Goal: Task Accomplishment & Management: Manage account settings

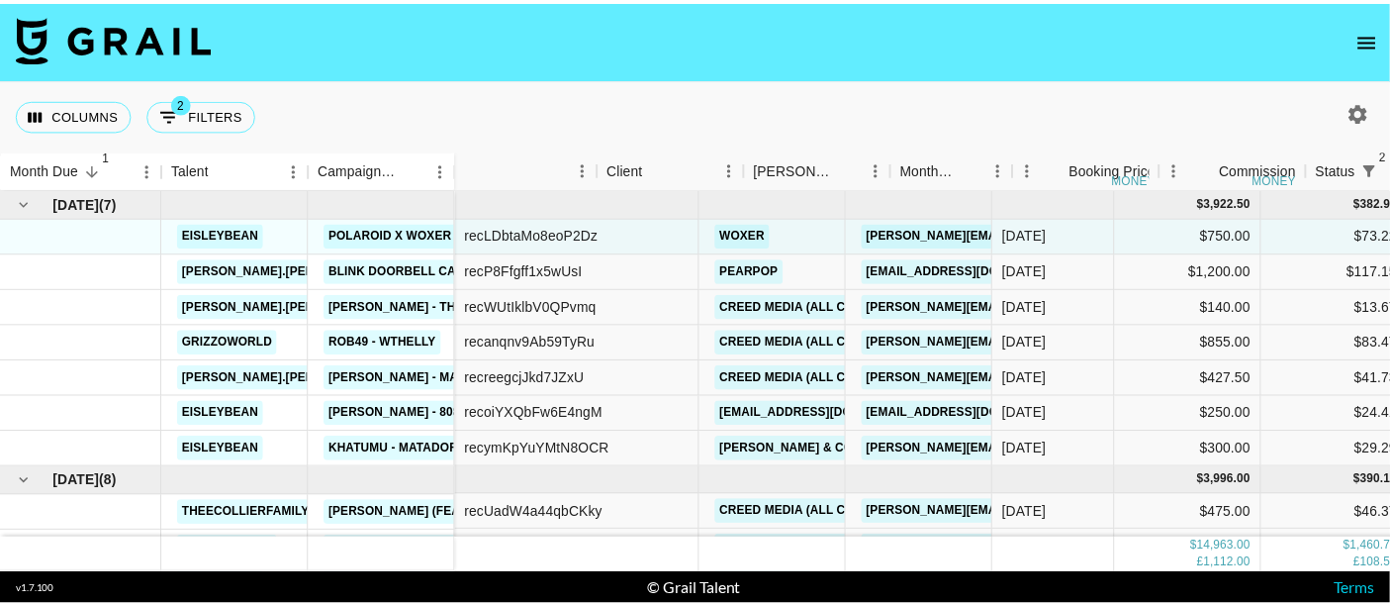
scroll to position [0, 103]
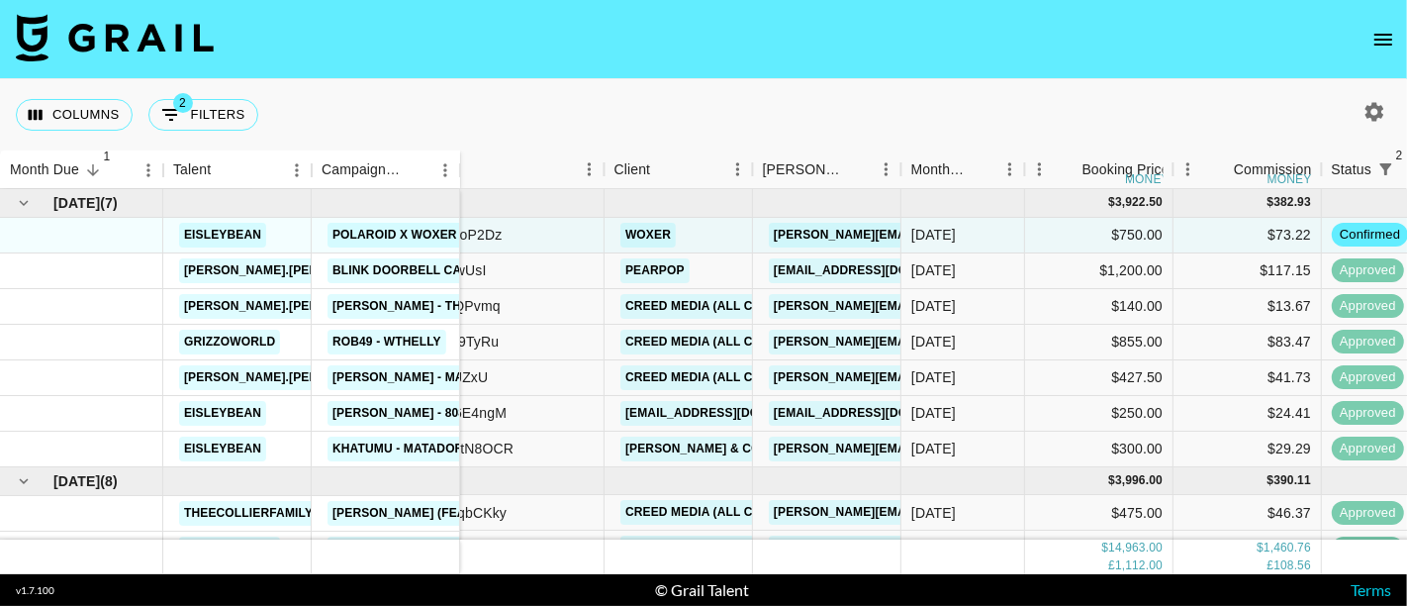
click at [1380, 37] on icon "open drawer" at bounding box center [1384, 40] width 24 height 24
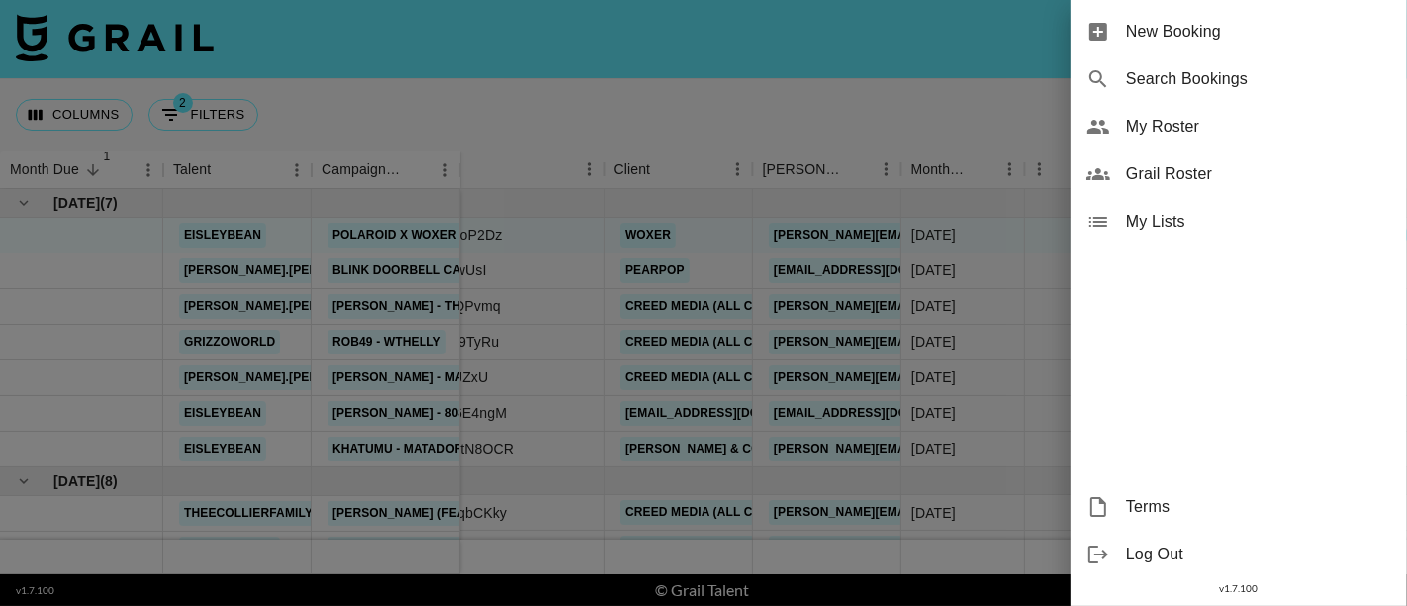
click at [1192, 126] on span "My Roster" at bounding box center [1258, 127] width 265 height 24
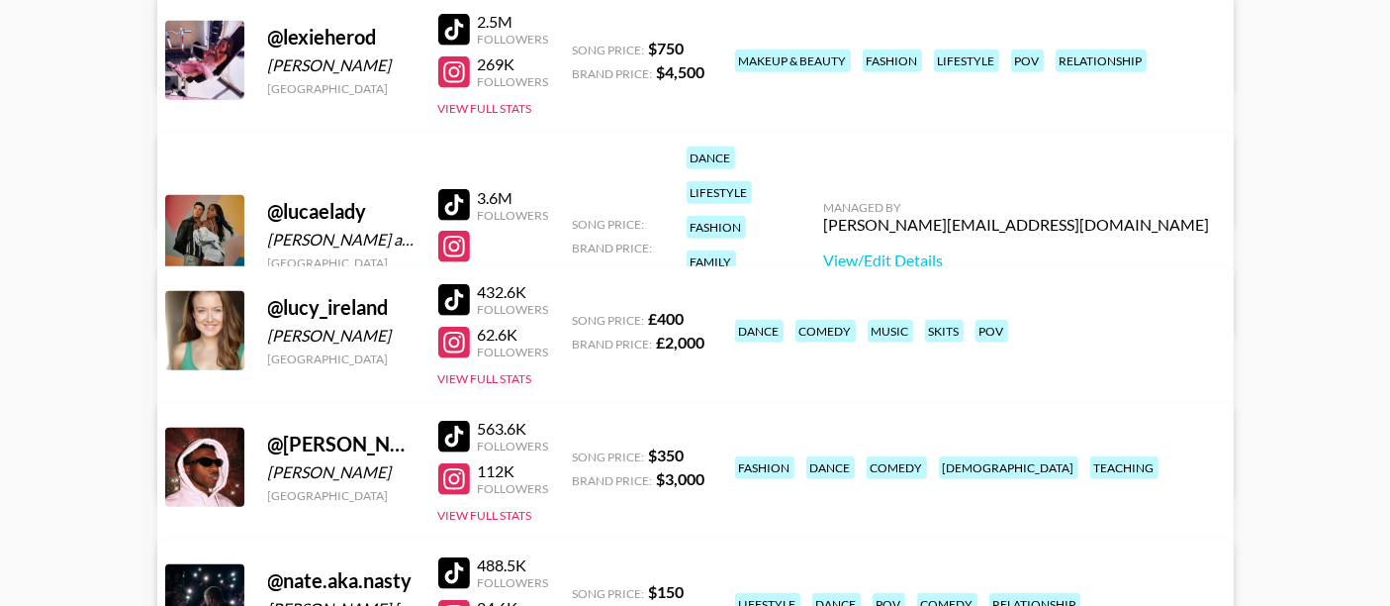
scroll to position [1319, 0]
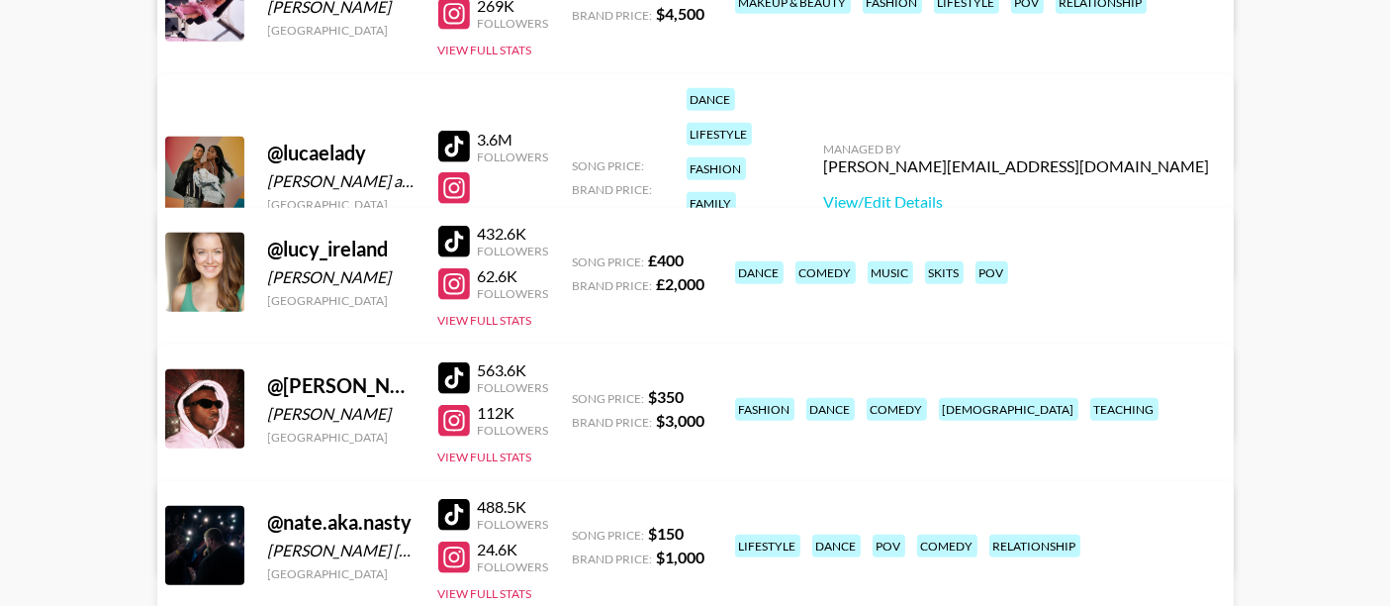
click at [579, 531] on link "View/Edit Details" at bounding box center [386, 541] width 386 height 20
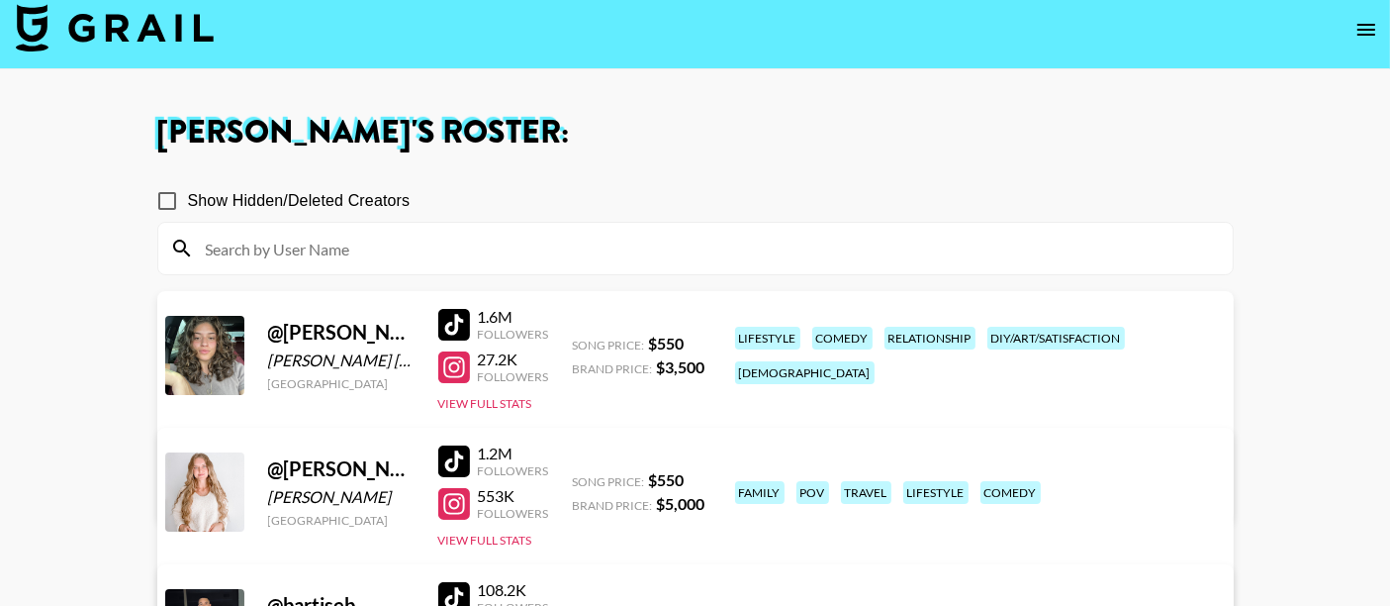
scroll to position [0, 0]
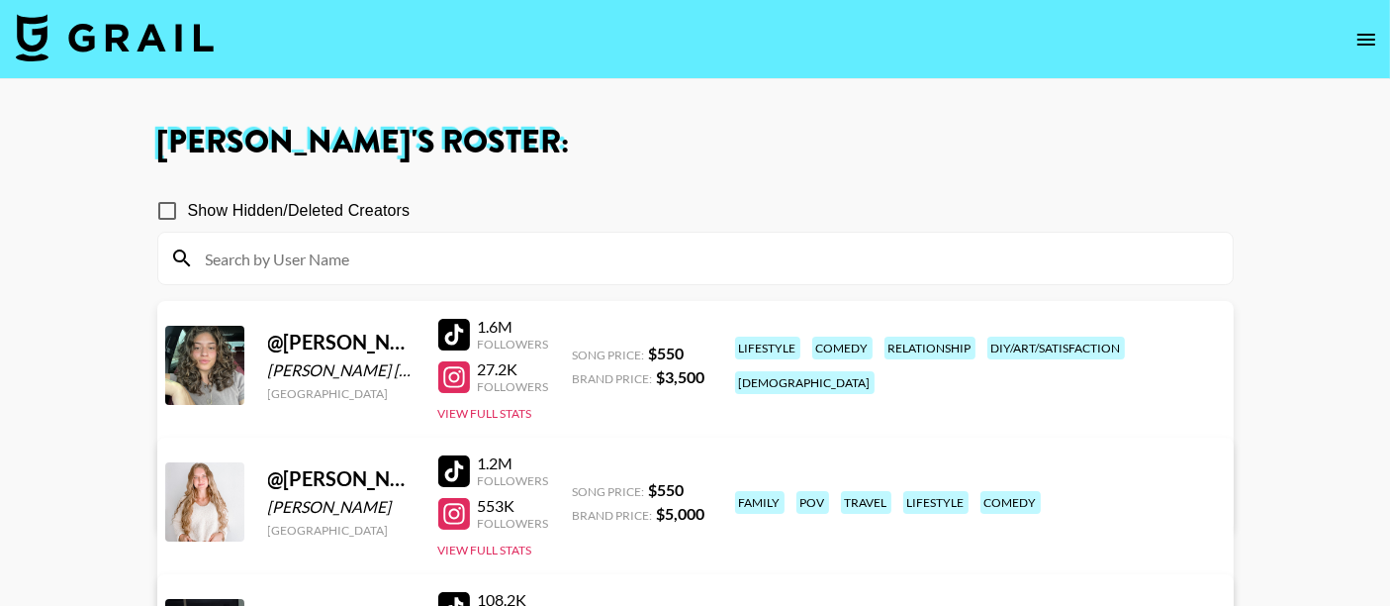
click at [58, 27] on img at bounding box center [115, 38] width 198 height 48
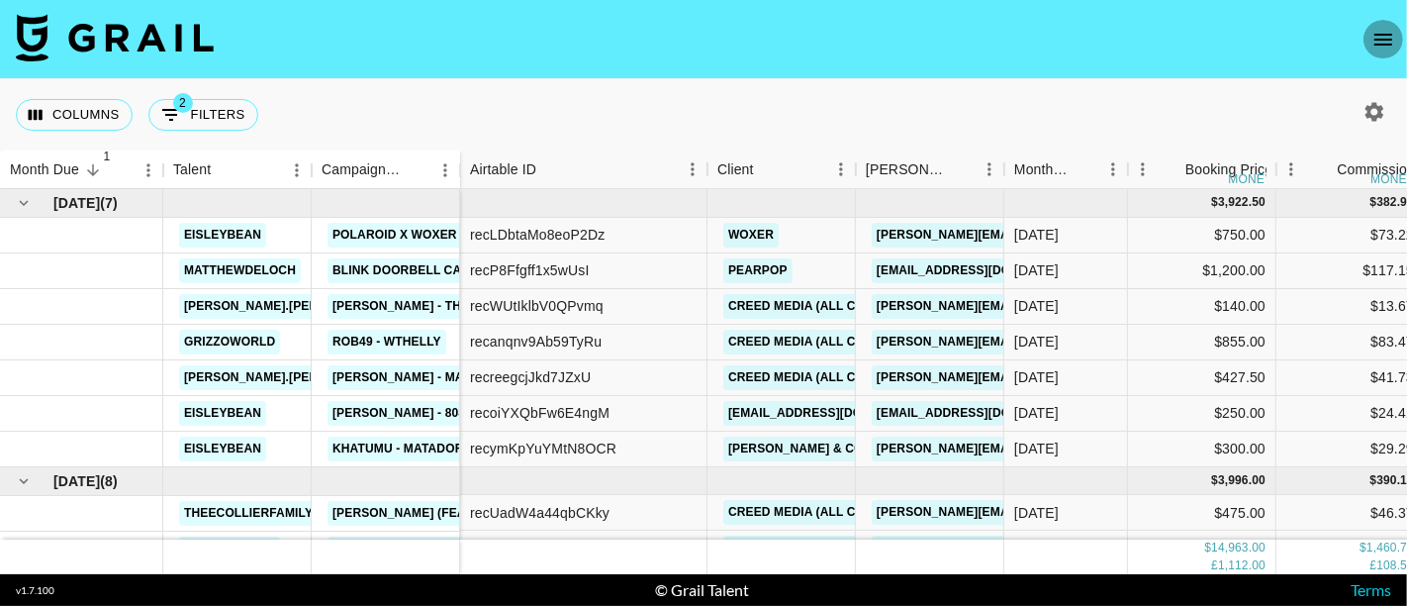
click at [1368, 36] on button "open drawer" at bounding box center [1384, 40] width 40 height 40
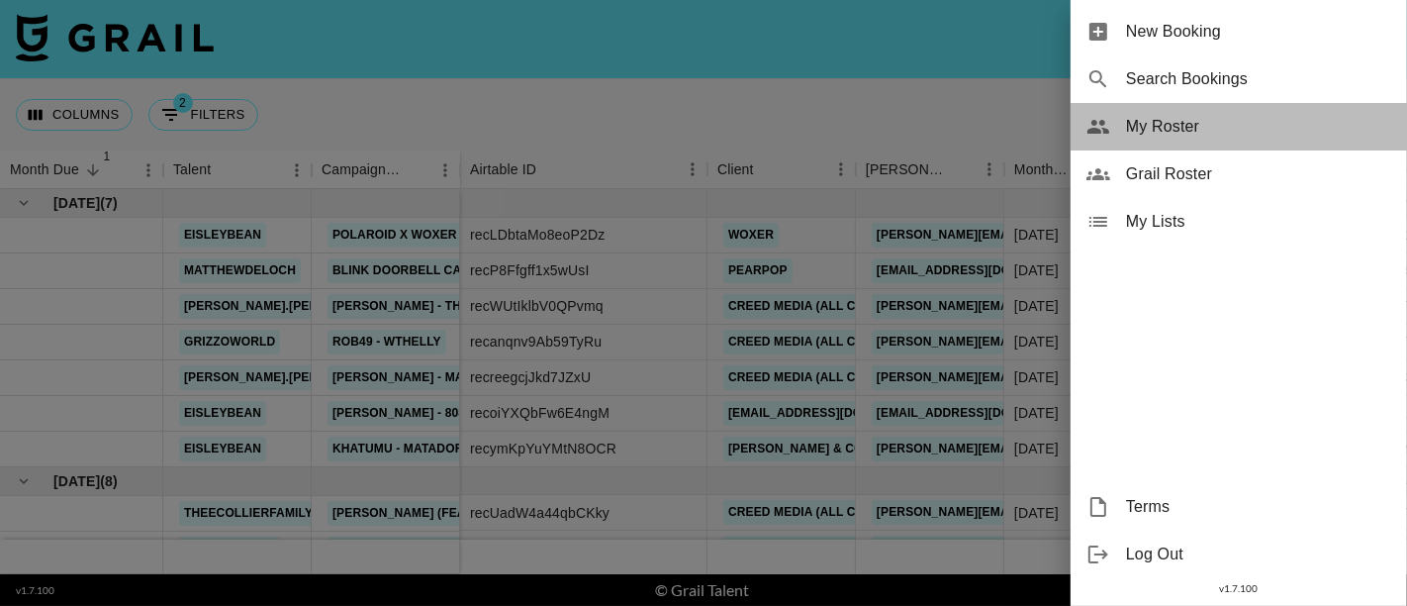
click at [1229, 136] on span "My Roster" at bounding box center [1258, 127] width 265 height 24
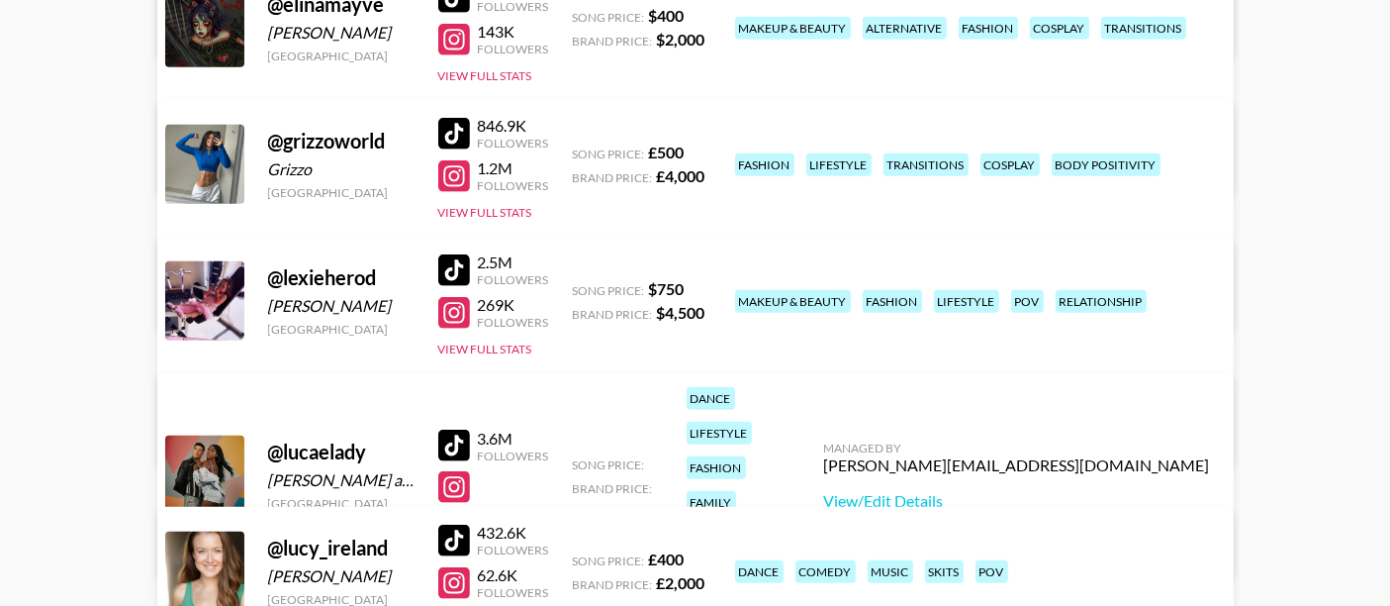
scroll to position [990, 0]
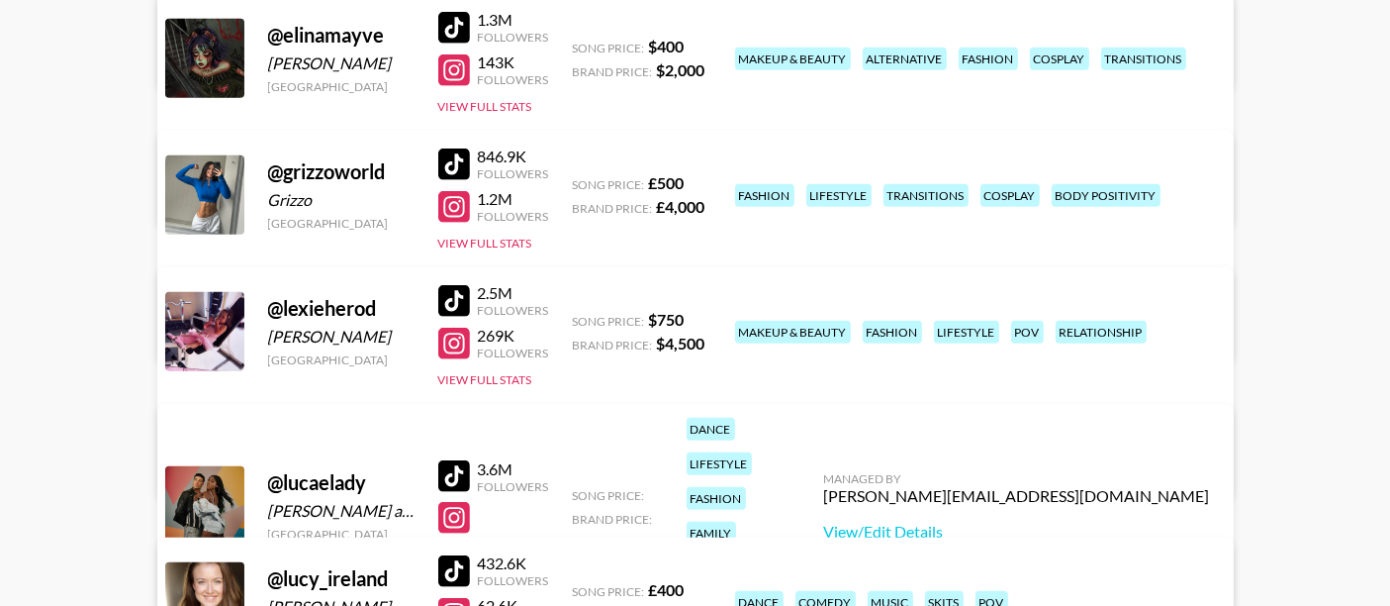
click at [579, 318] on link "View/Edit Details" at bounding box center [386, 328] width 386 height 20
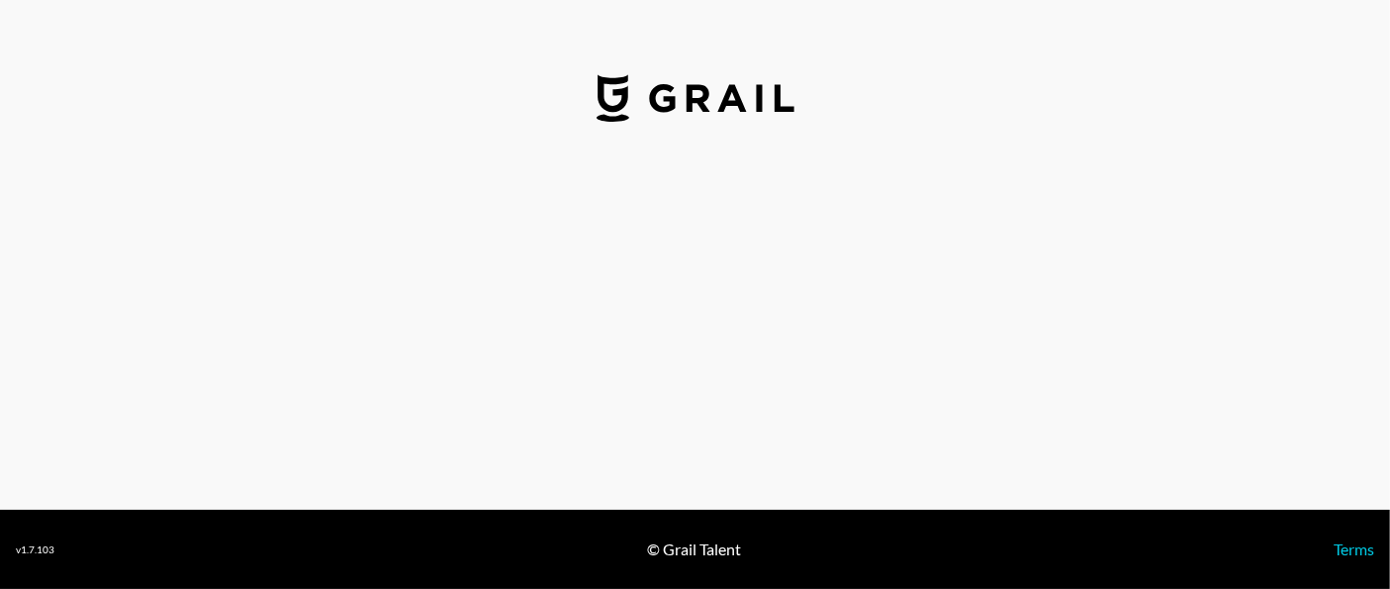
select select "USD"
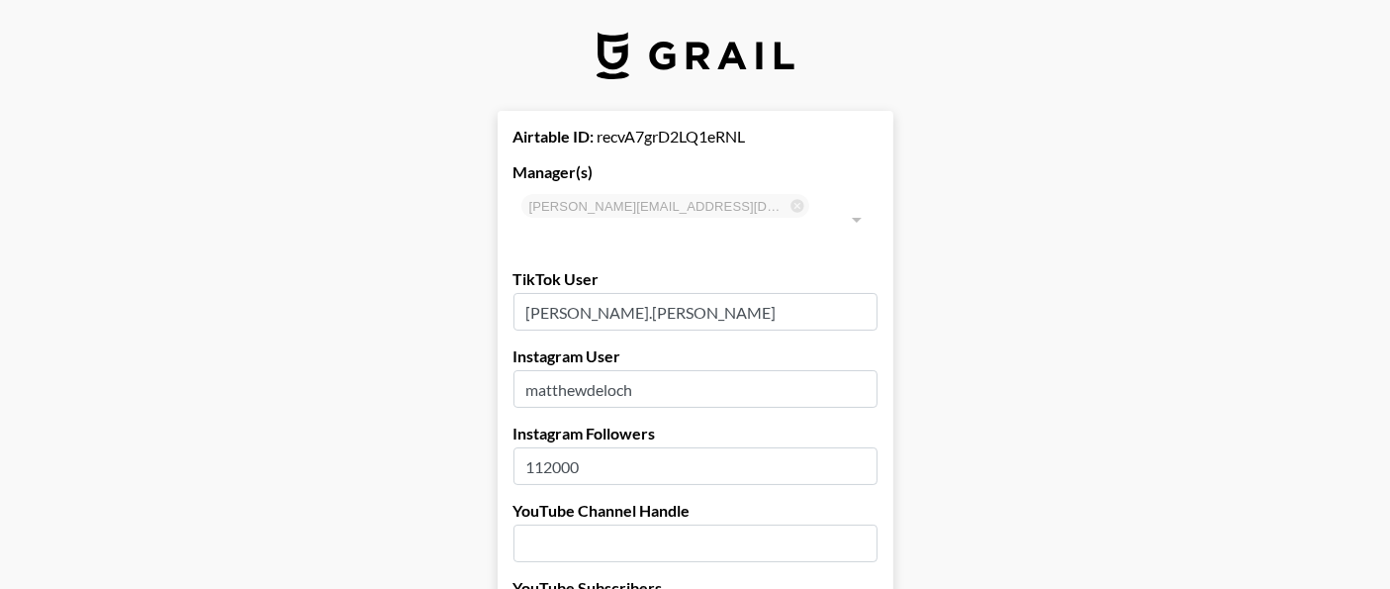
drag, startPoint x: 665, startPoint y: 278, endPoint x: 488, endPoint y: 280, distance: 177.2
paste input "[URL][DOMAIN_NAME][PERSON_NAME]"
drag, startPoint x: 718, startPoint y: 285, endPoint x: 393, endPoint y: 292, distance: 325.7
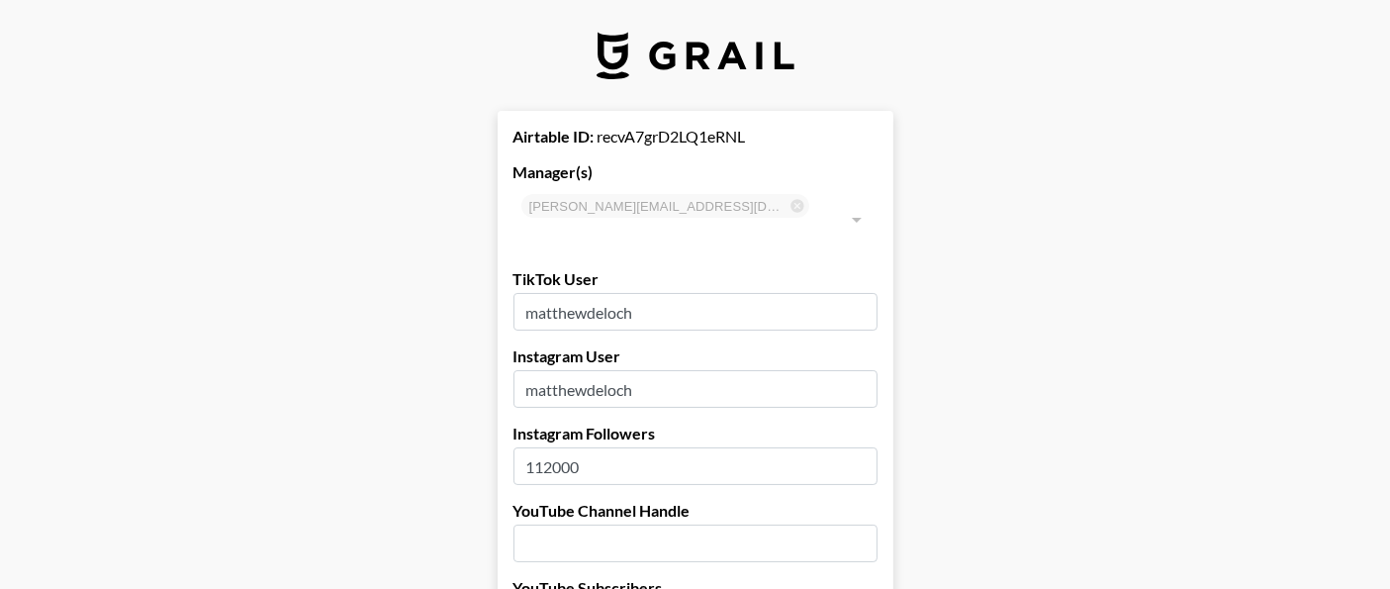
type input "matthewdeloch"
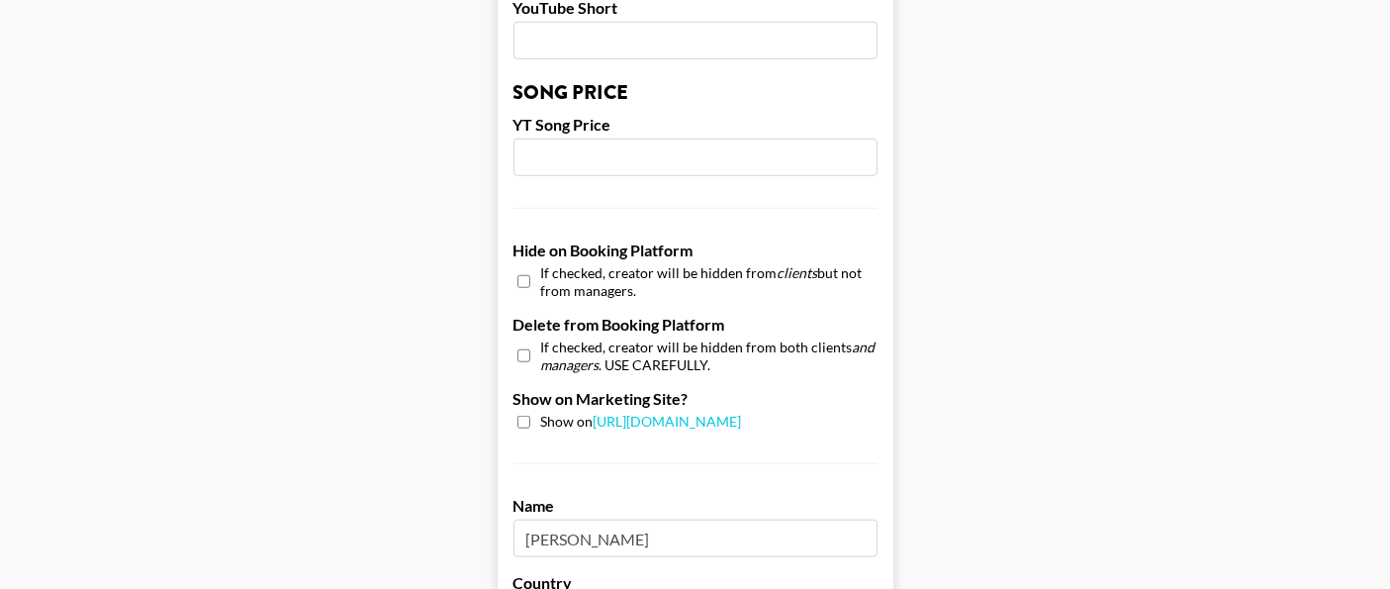
scroll to position [2089, 0]
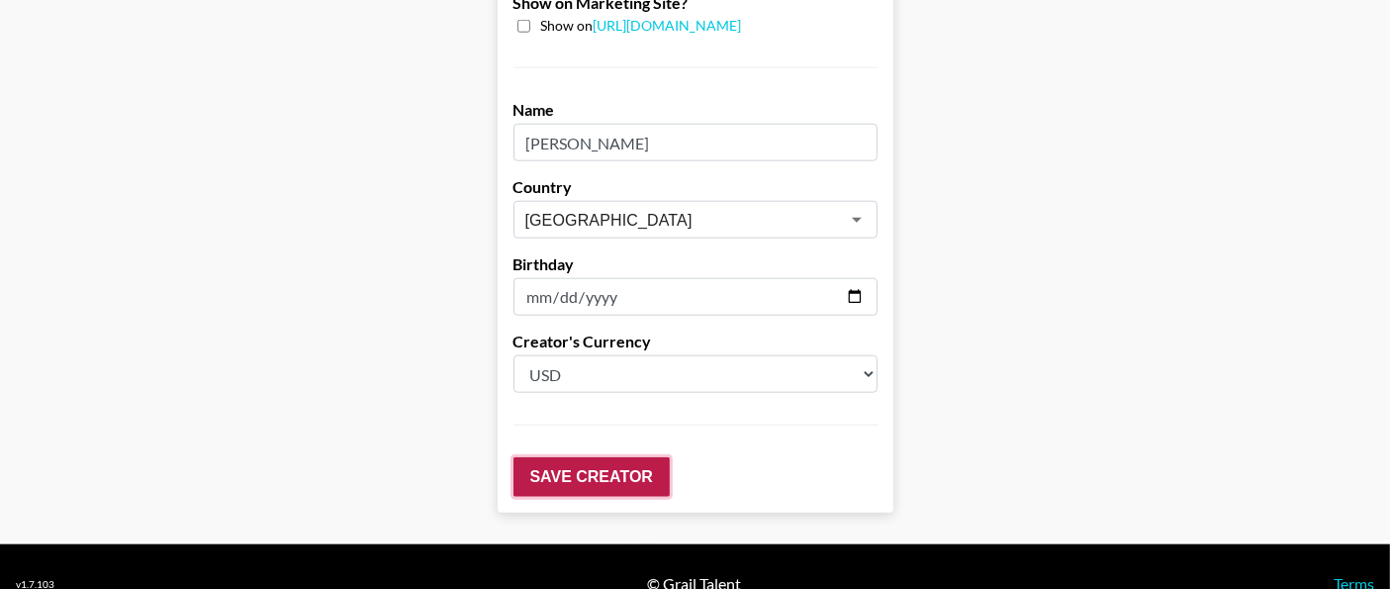
click at [616, 457] on input "Save Creator" at bounding box center [592, 477] width 156 height 40
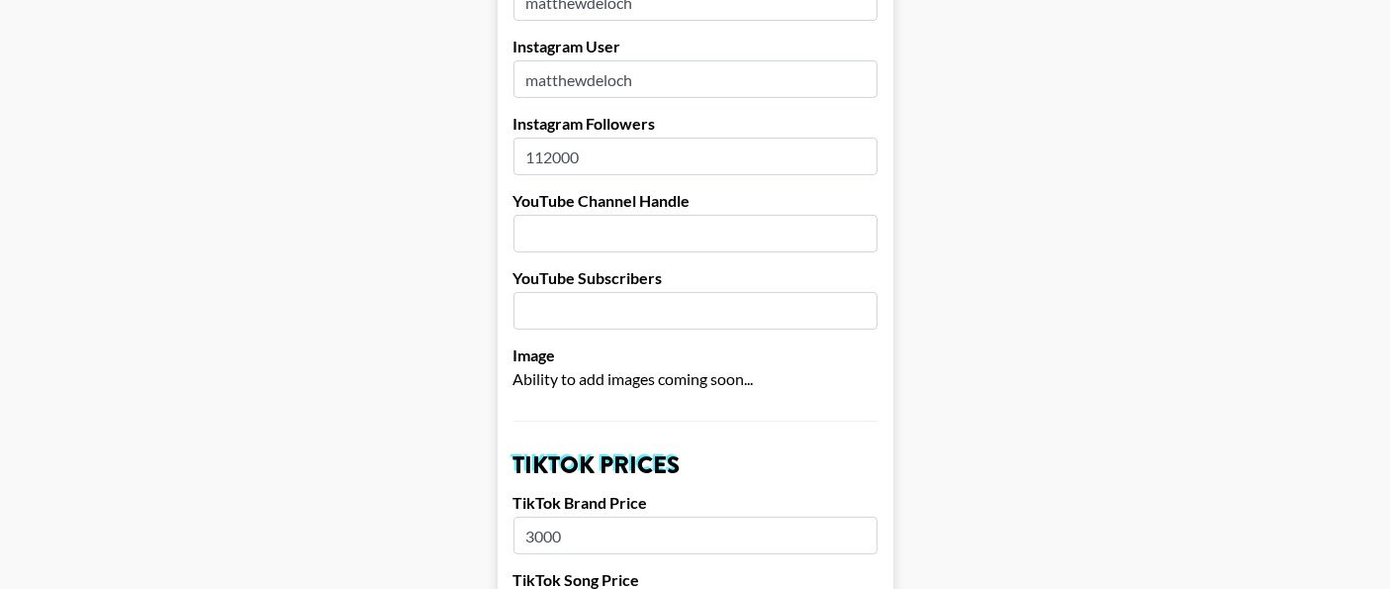
scroll to position [0, 0]
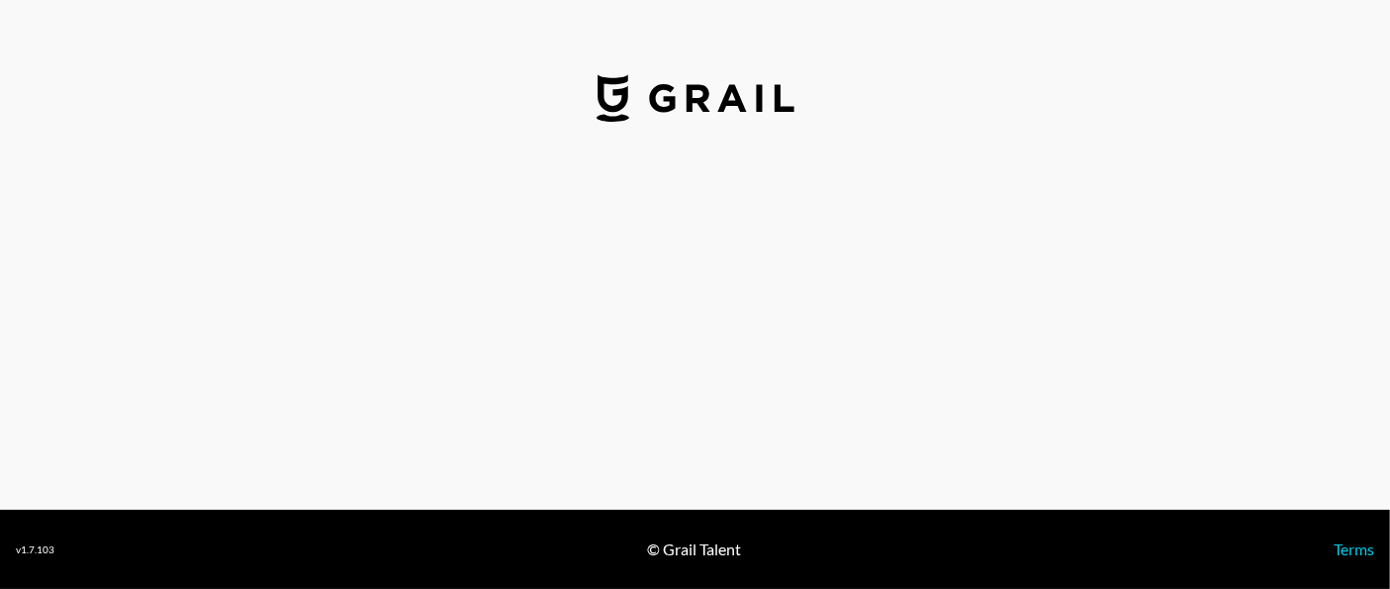
select select "GBP"
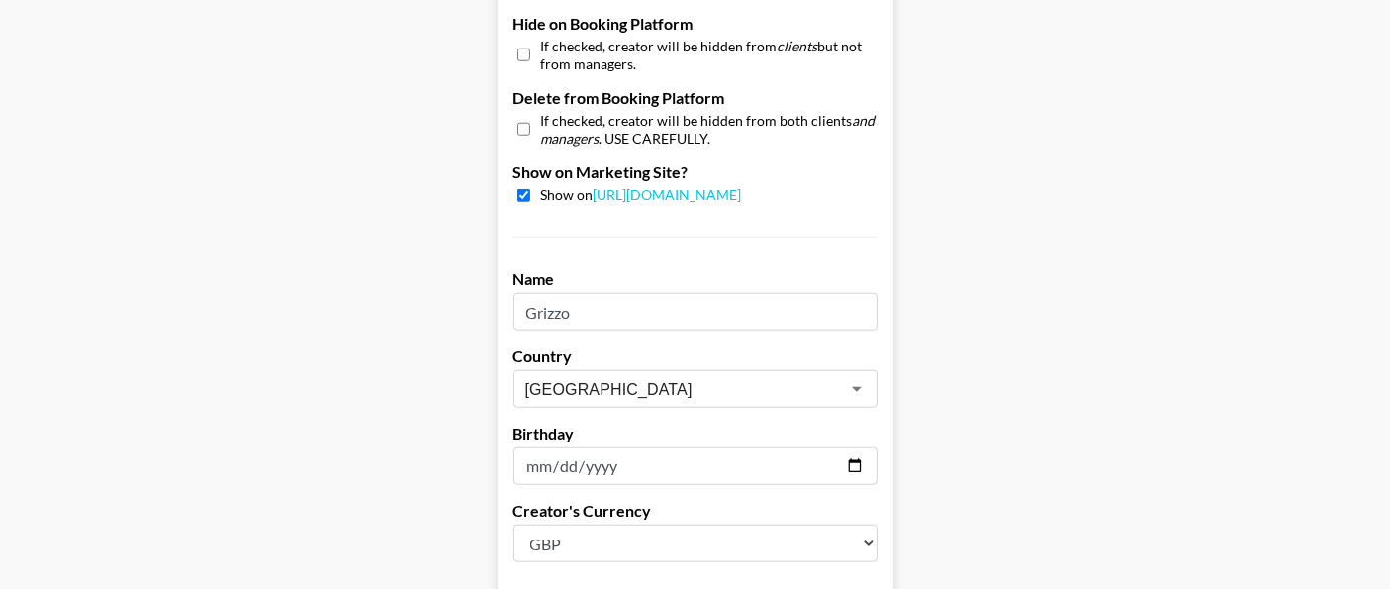
scroll to position [1762, 0]
